Goal: Navigation & Orientation: Understand site structure

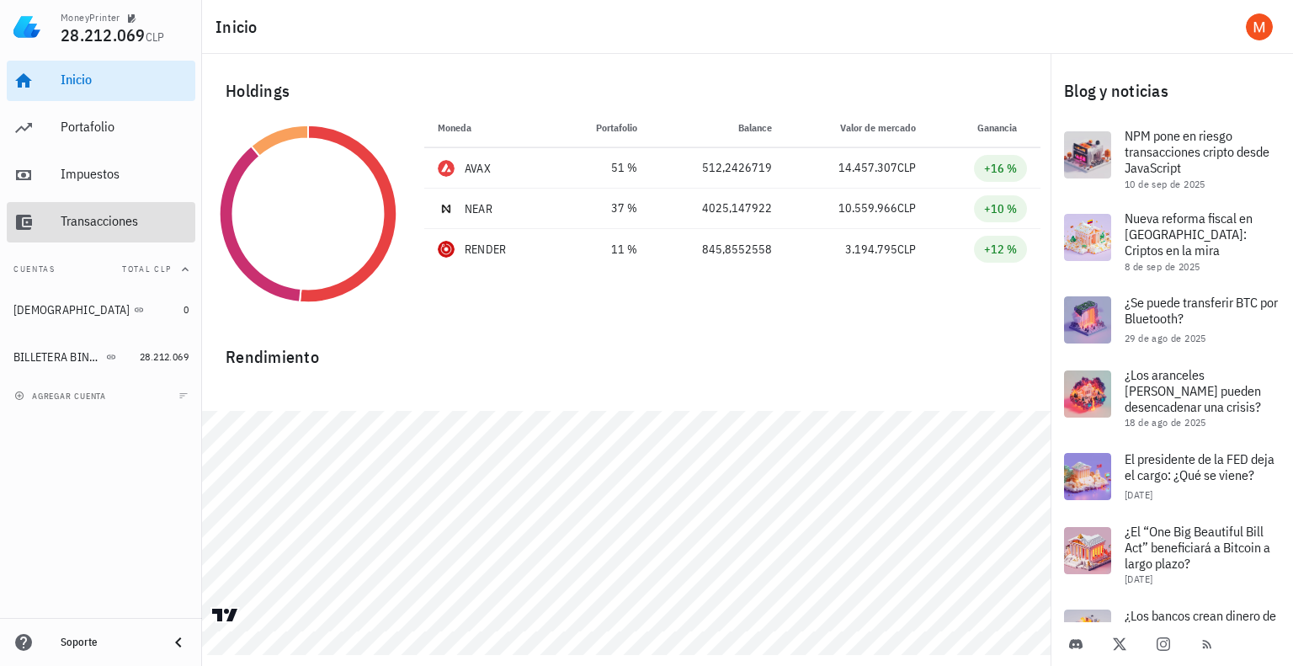
click at [111, 215] on div "Transacciones" at bounding box center [125, 221] width 128 height 16
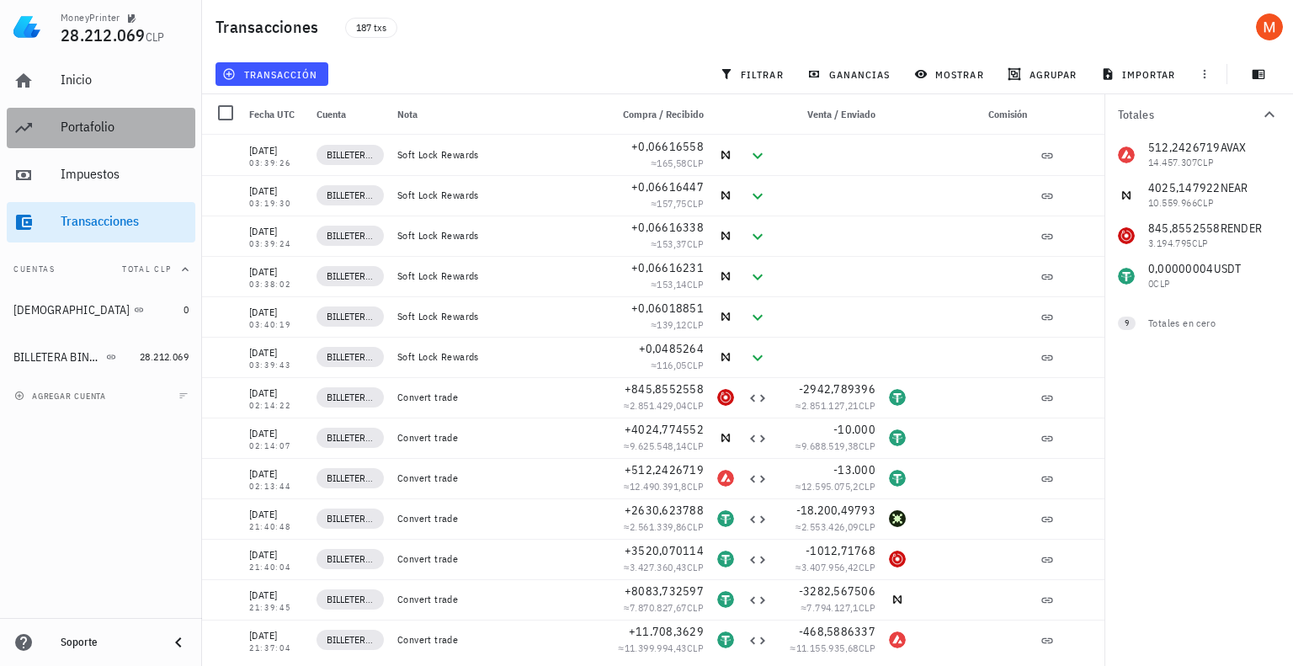
click at [82, 137] on div "Portafolio" at bounding box center [125, 128] width 128 height 38
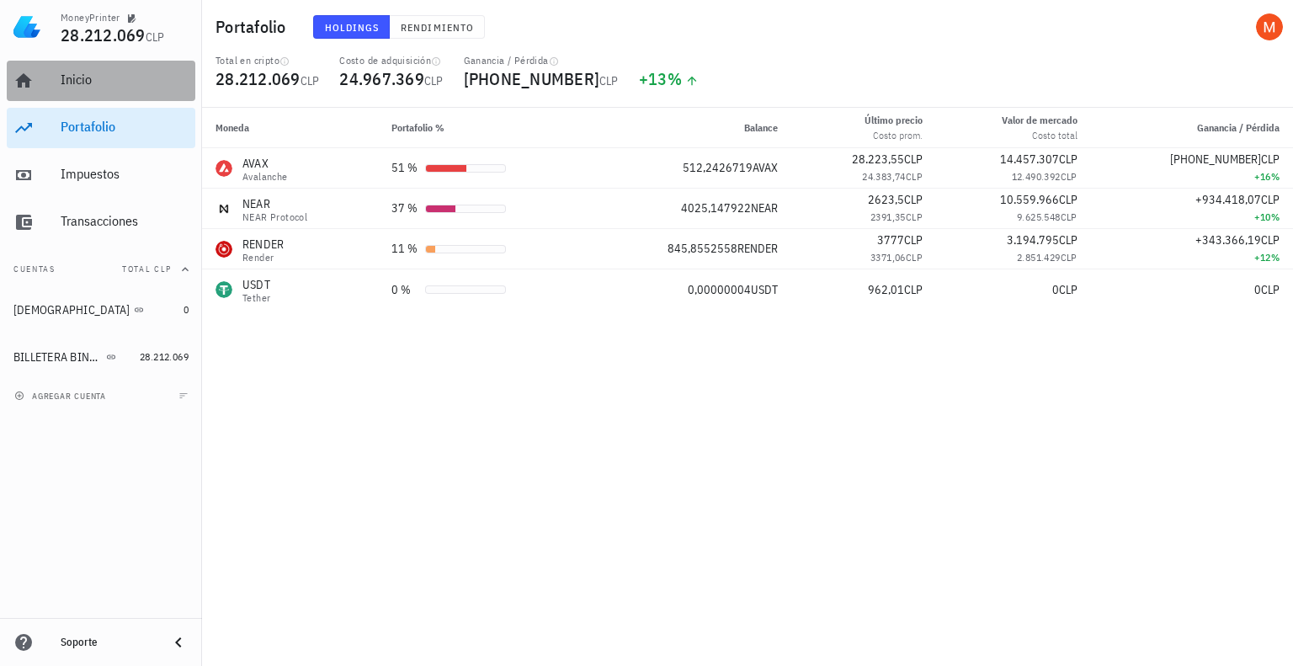
click at [152, 80] on div "Inicio" at bounding box center [125, 80] width 128 height 16
